Goal: Task Accomplishment & Management: Complete application form

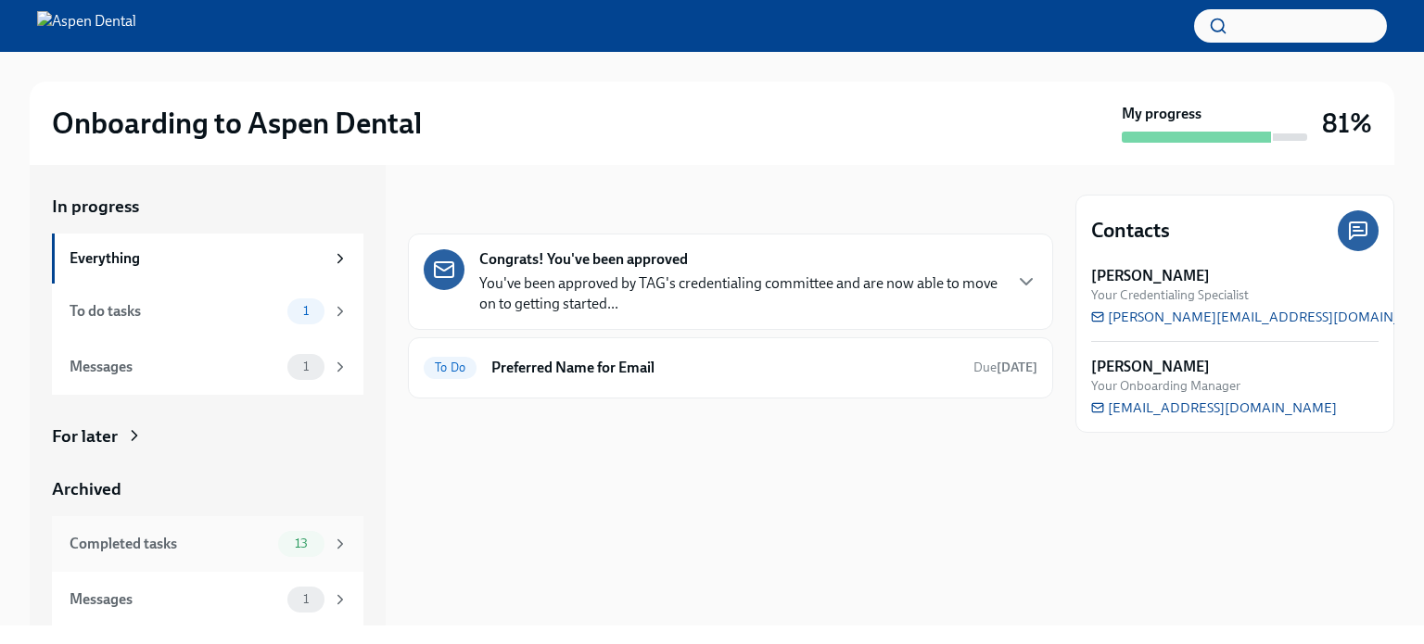
scroll to position [1, 0]
click at [581, 358] on h6 "Preferred Name for Email" at bounding box center [724, 368] width 467 height 20
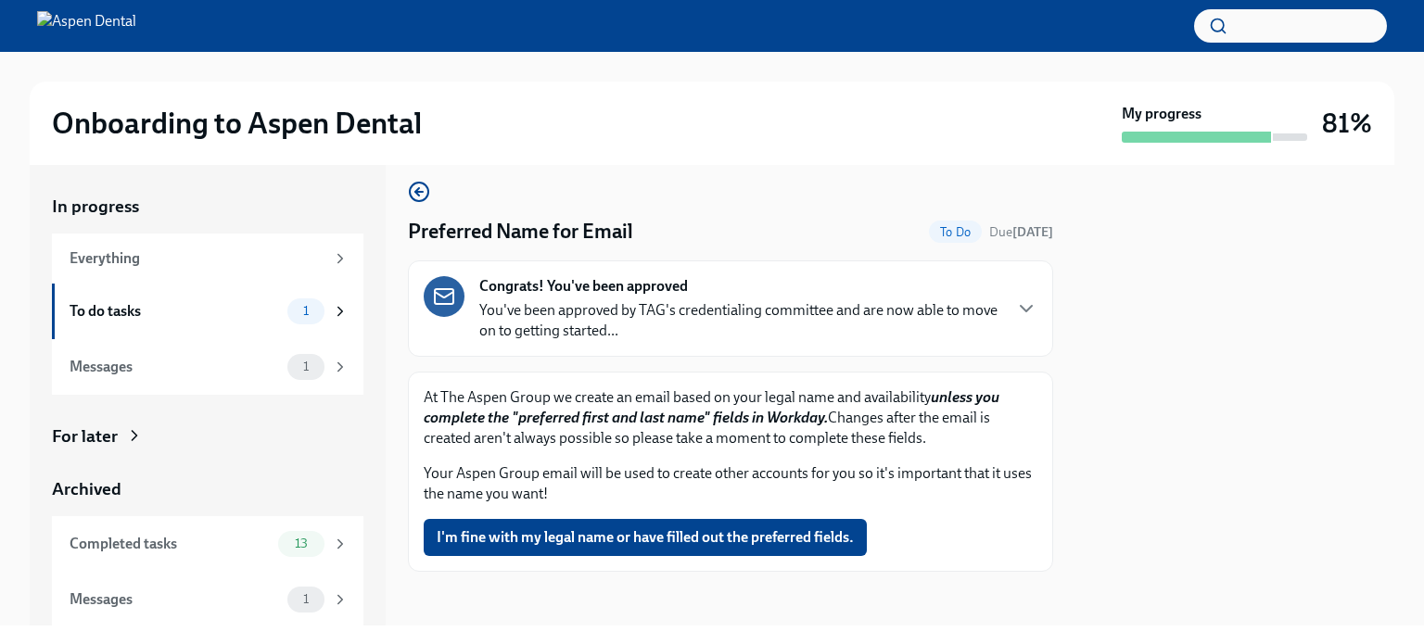
scroll to position [19, 0]
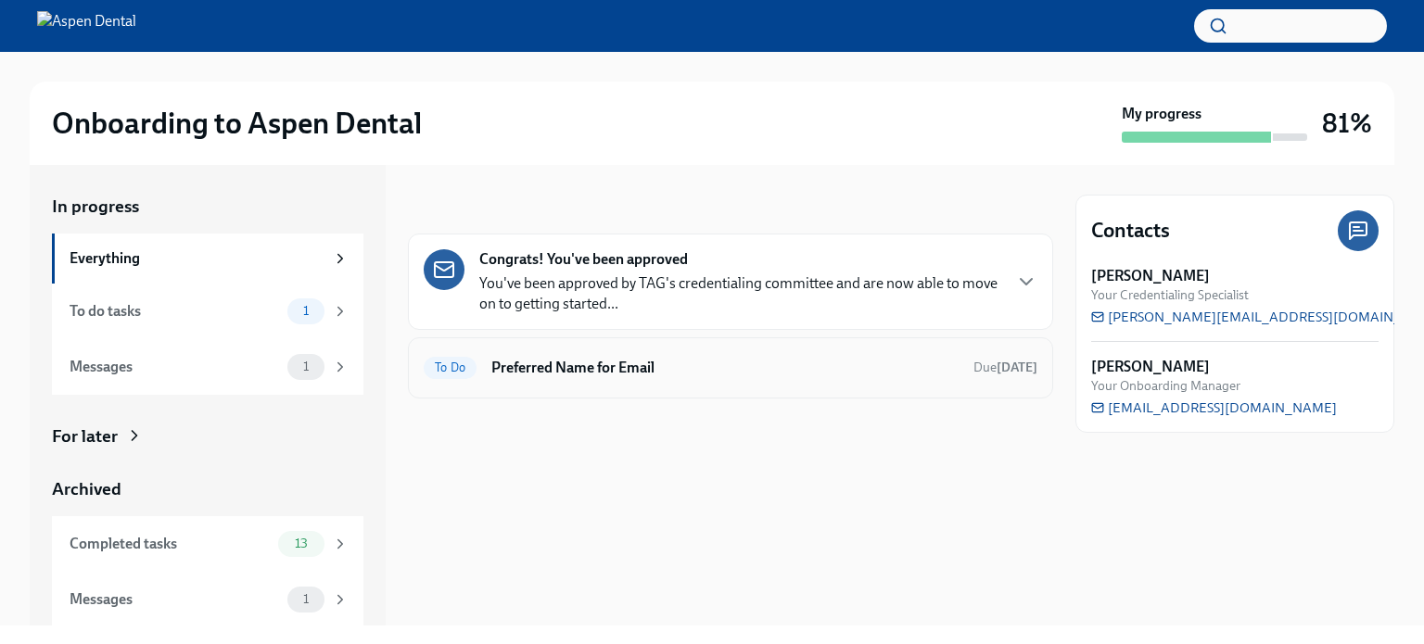
click at [435, 362] on span "To Do" at bounding box center [450, 368] width 53 height 14
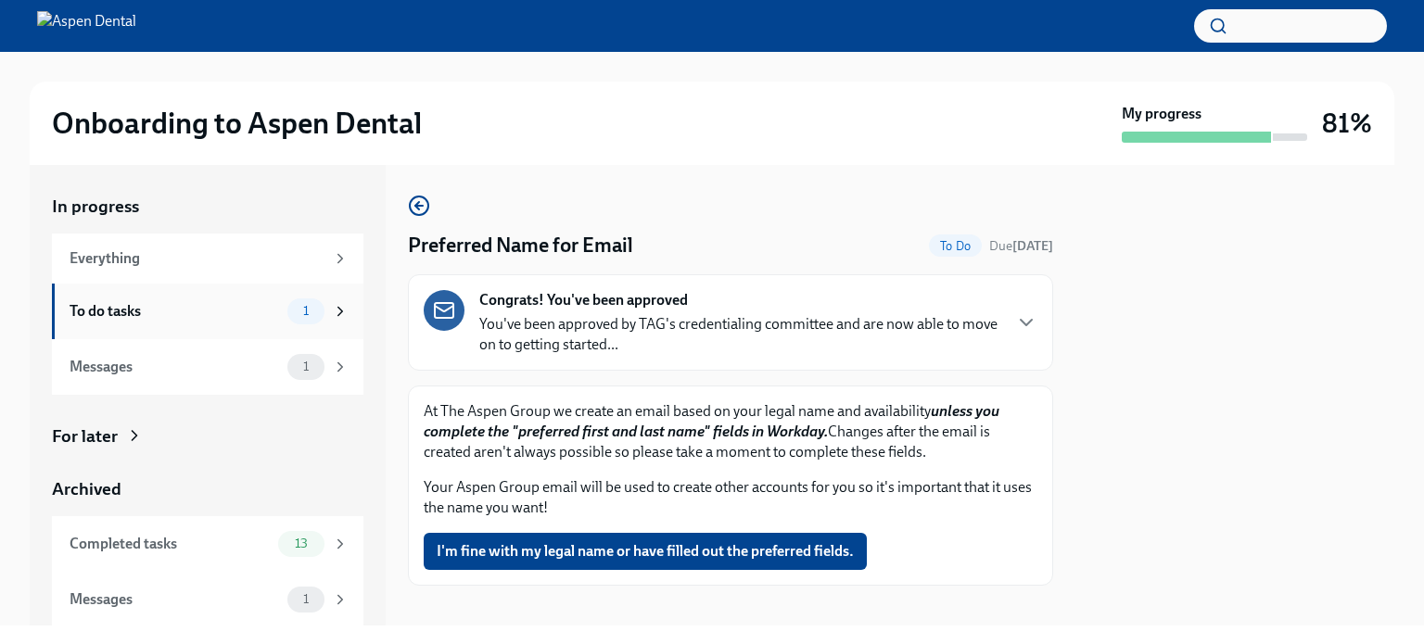
click at [117, 307] on div "To do tasks" at bounding box center [175, 311] width 210 height 20
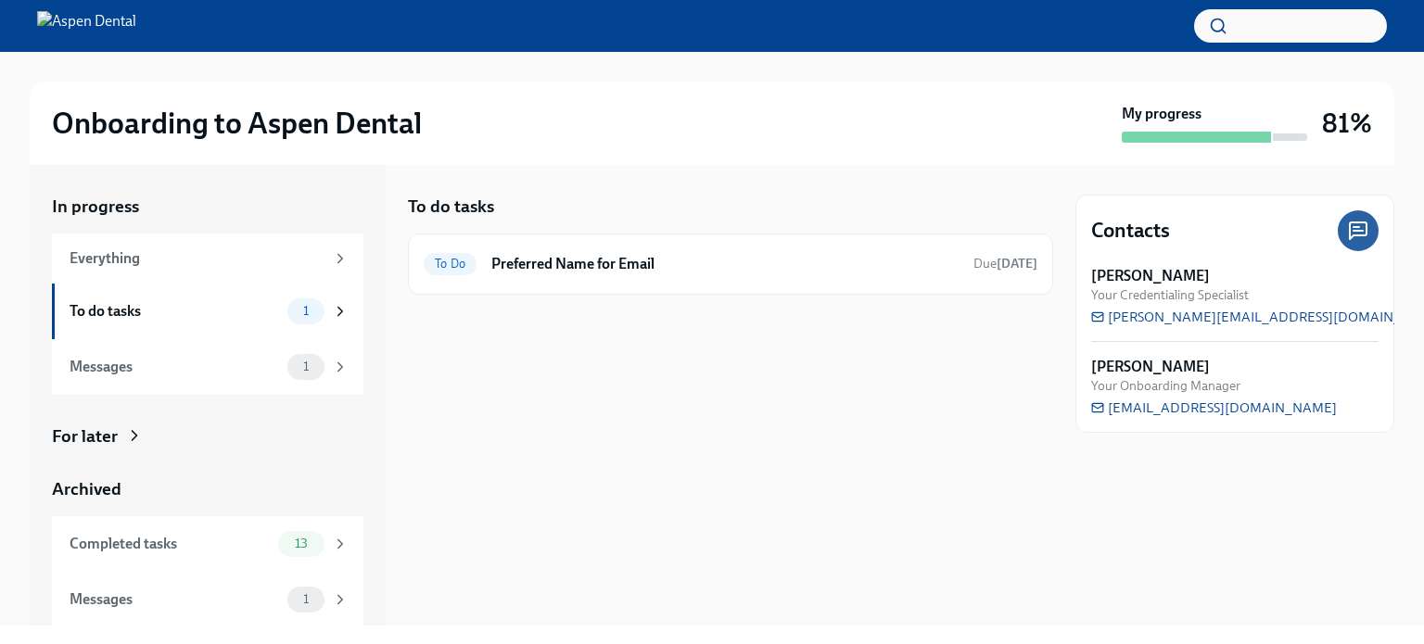
click at [117, 307] on div "To do tasks" at bounding box center [175, 311] width 210 height 20
click at [601, 263] on h6 "Preferred Name for Email" at bounding box center [724, 264] width 467 height 20
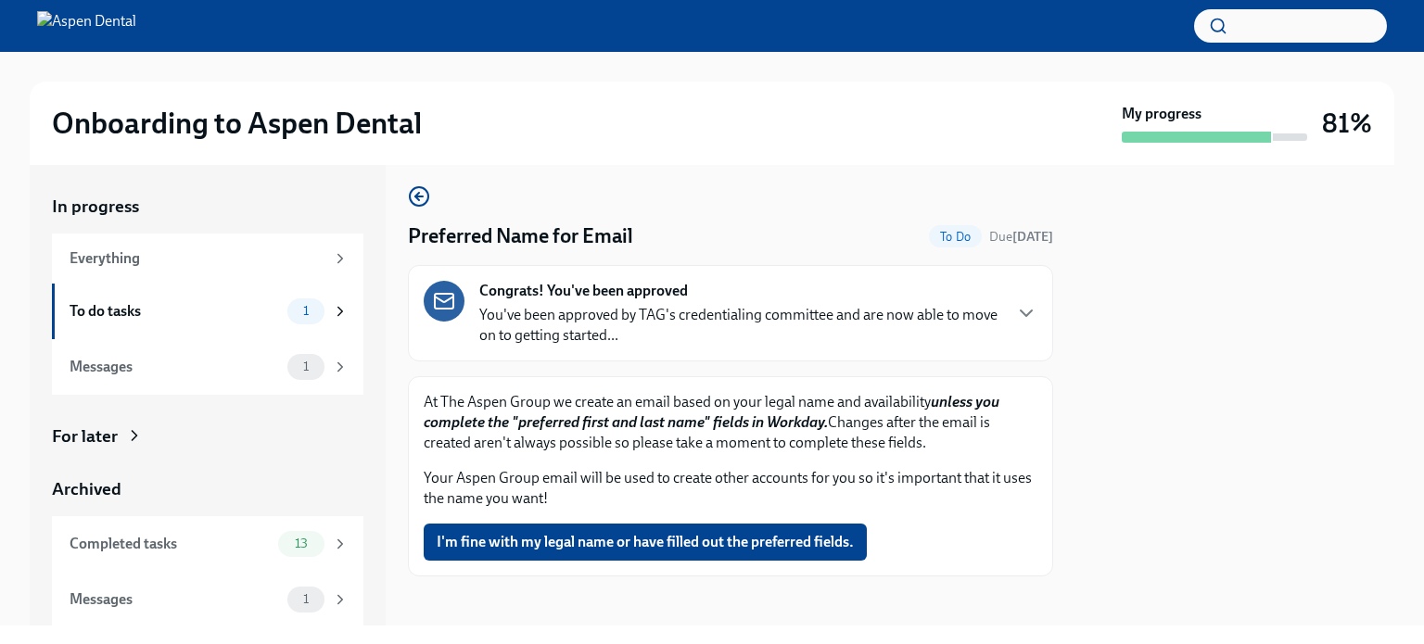
scroll to position [19, 0]
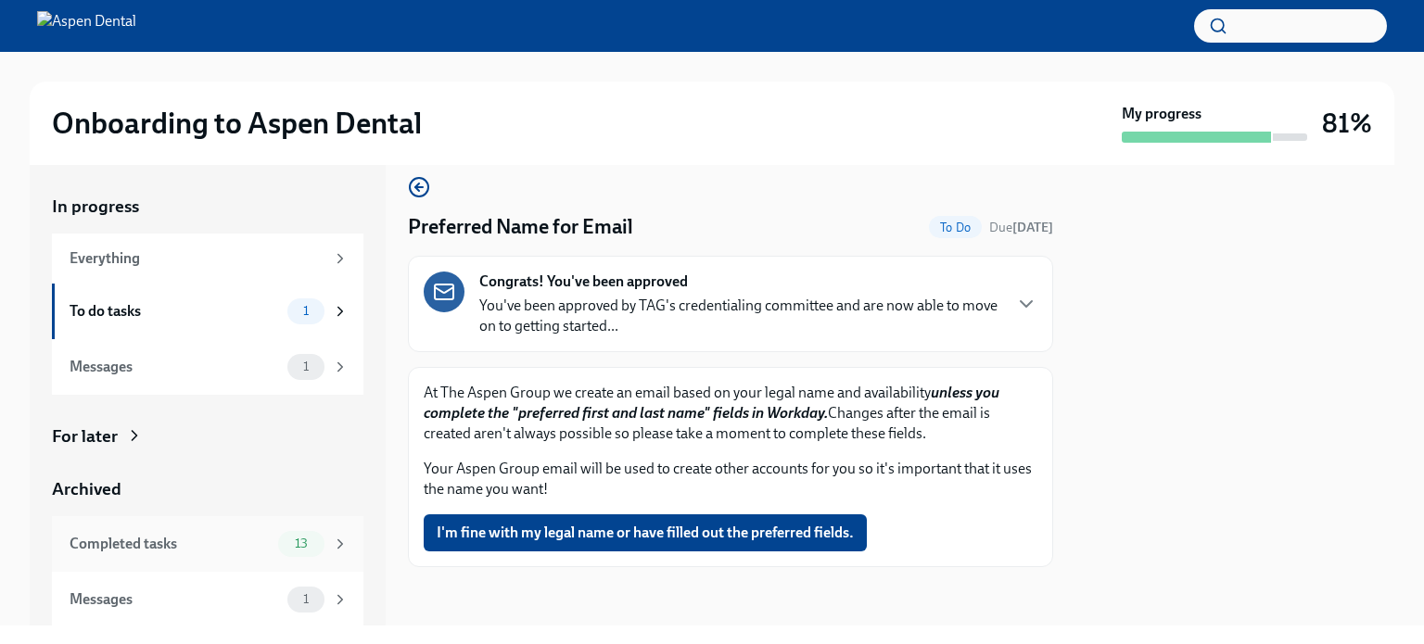
click at [151, 545] on div "Completed tasks" at bounding box center [170, 544] width 201 height 20
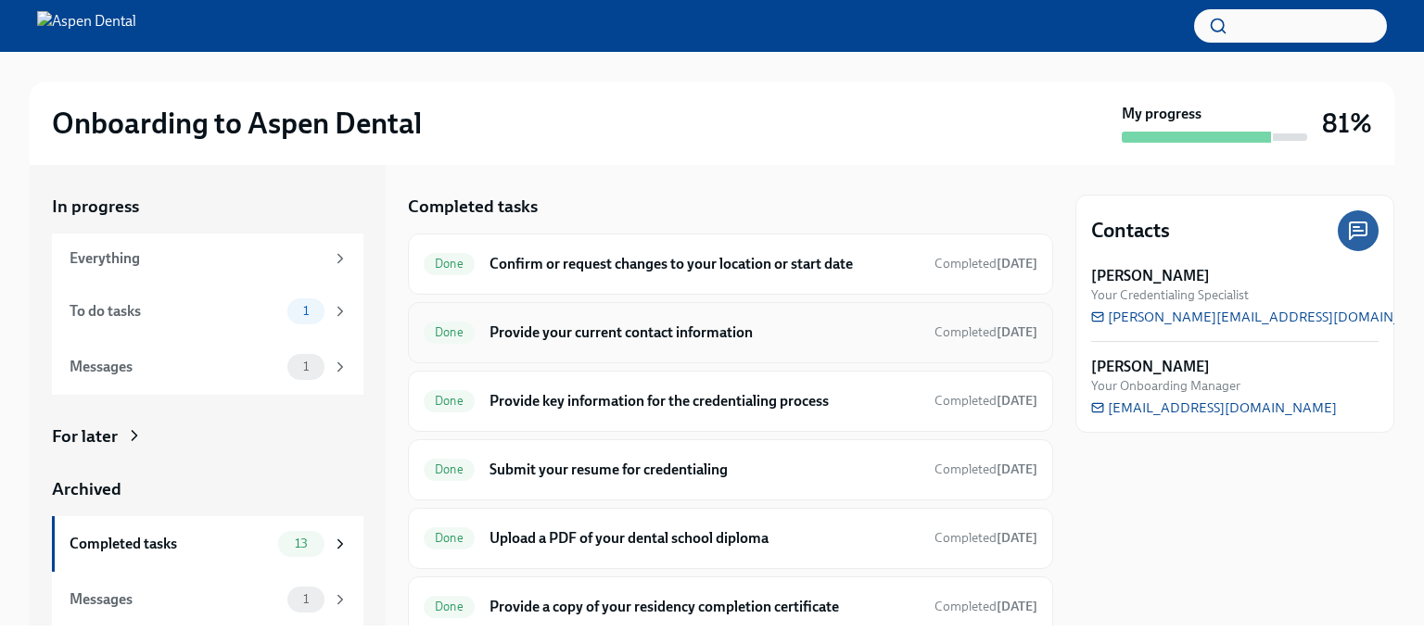
click at [541, 328] on h6 "Provide your current contact information" at bounding box center [704, 333] width 430 height 20
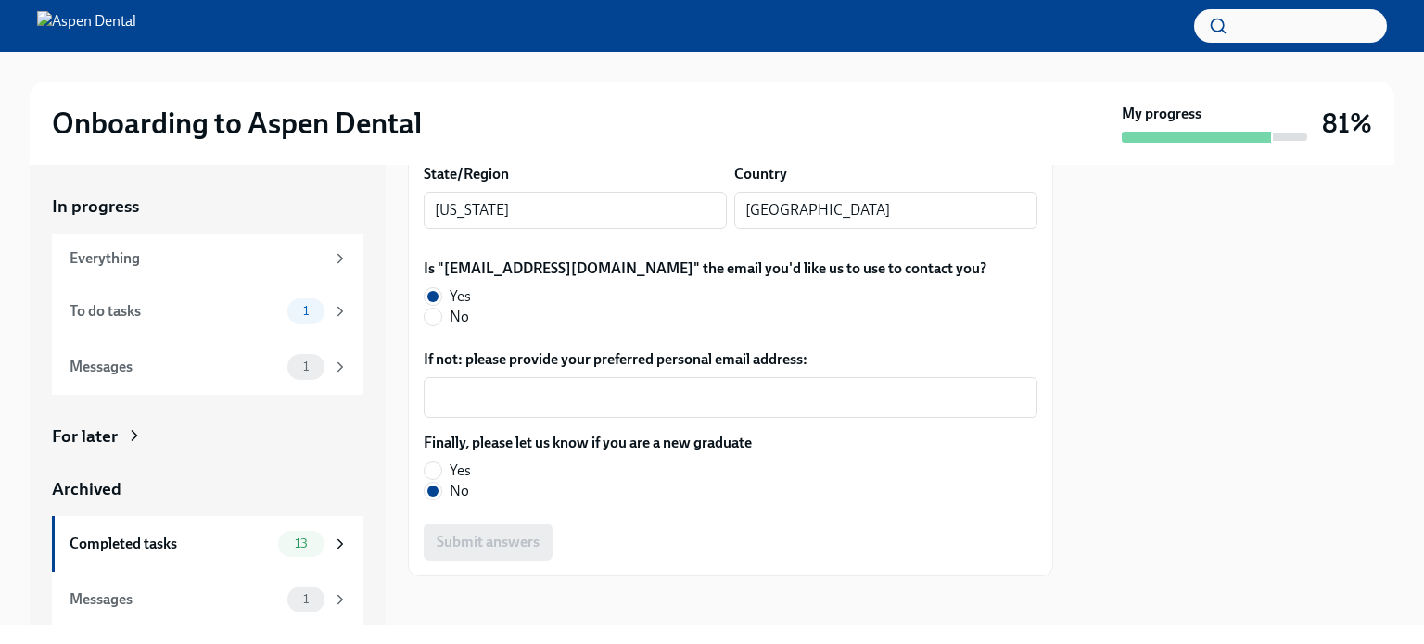
scroll to position [493, 0]
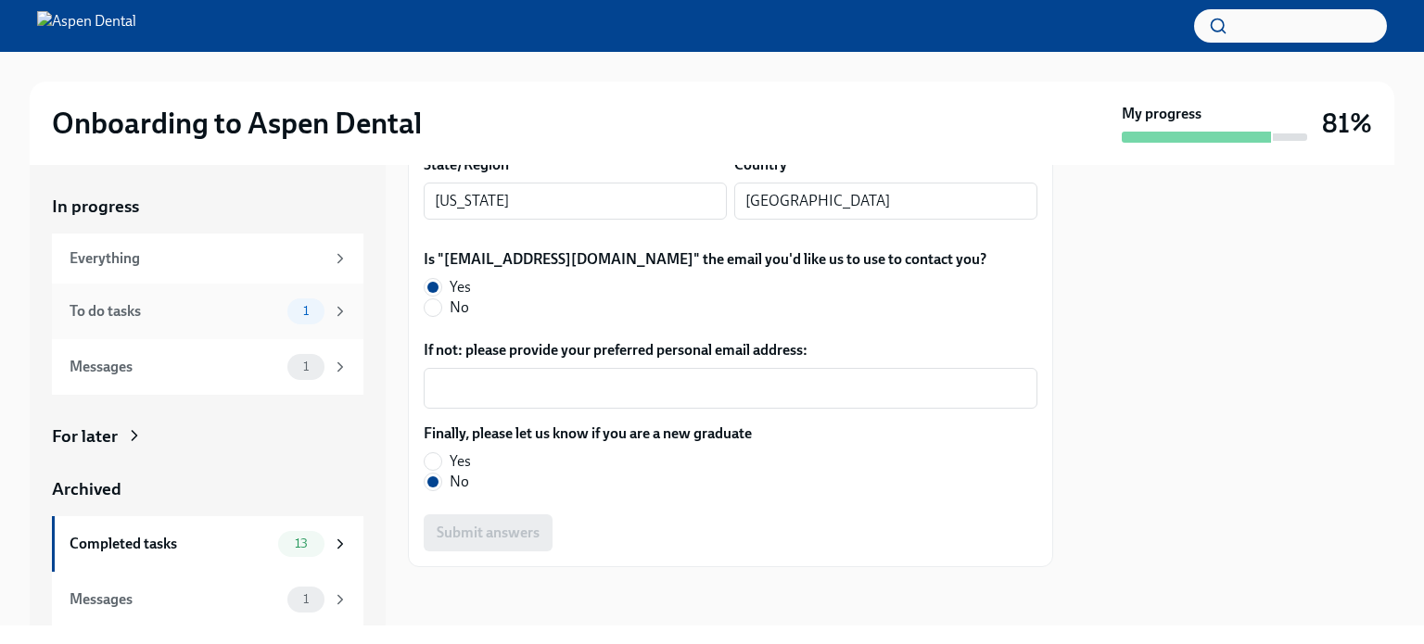
click at [114, 312] on div "To do tasks" at bounding box center [175, 311] width 210 height 20
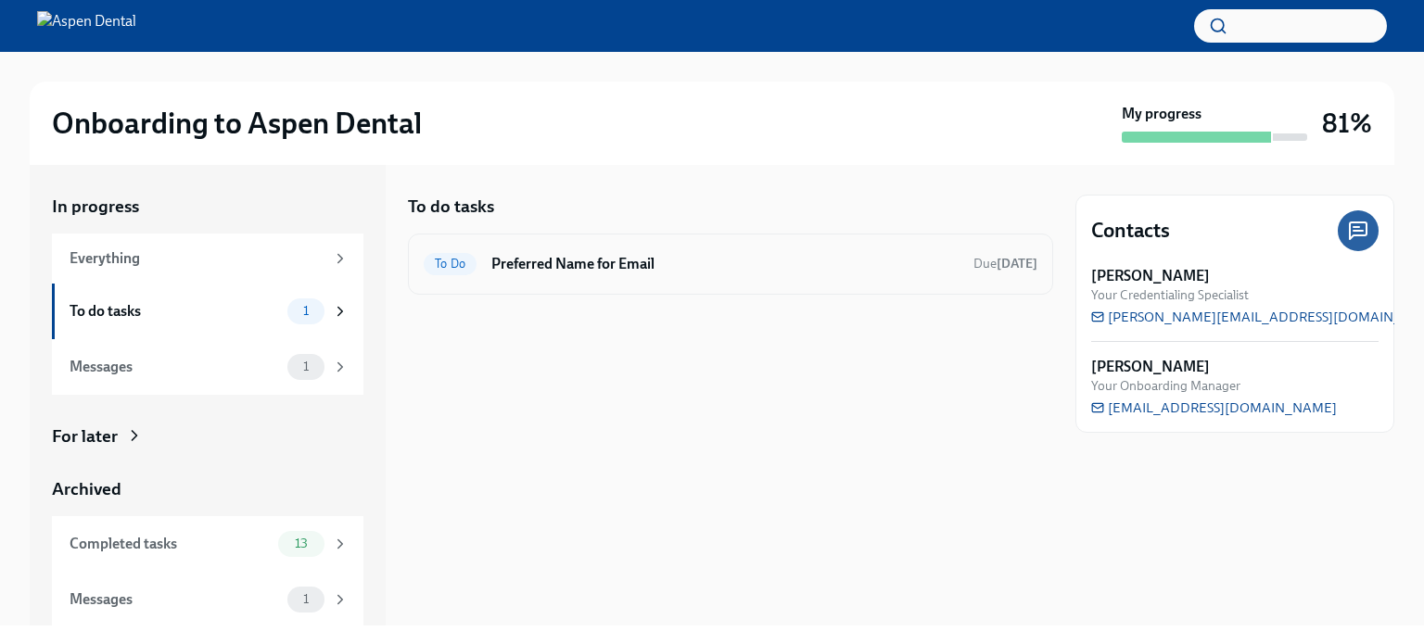
click at [441, 258] on span "To Do" at bounding box center [450, 264] width 53 height 14
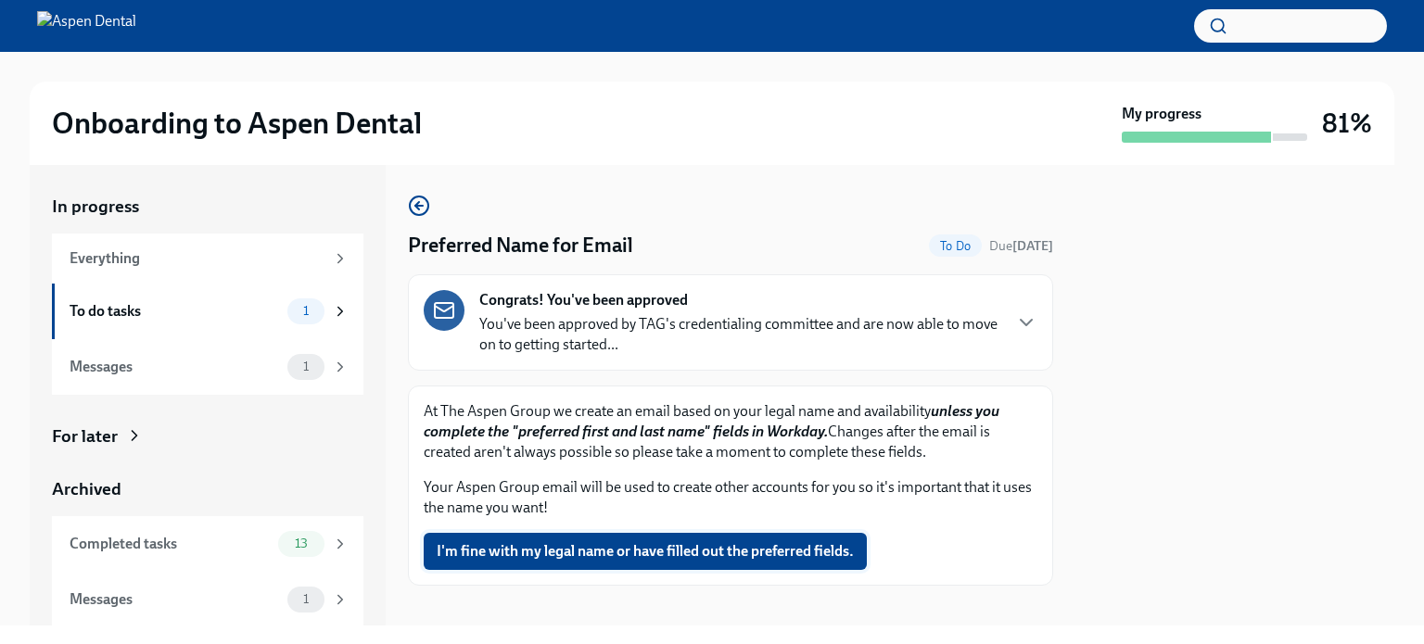
click at [667, 549] on span "I'm fine with my legal name or have filled out the preferred fields." at bounding box center [645, 551] width 417 height 19
